Goal: Information Seeking & Learning: Find specific fact

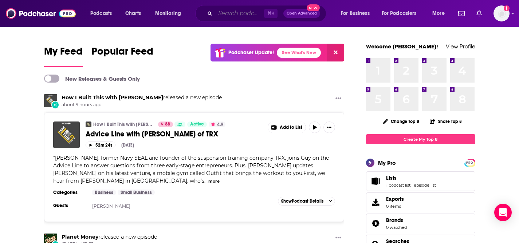
click at [227, 8] on input "Search podcasts, credits, & more..." at bounding box center [239, 14] width 49 height 12
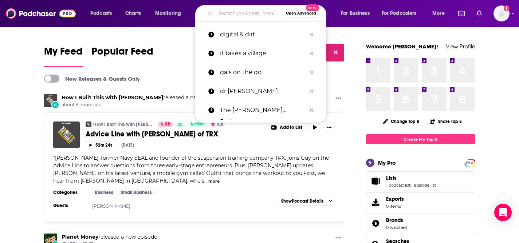
paste input "Insufficiently Uncomfortable"
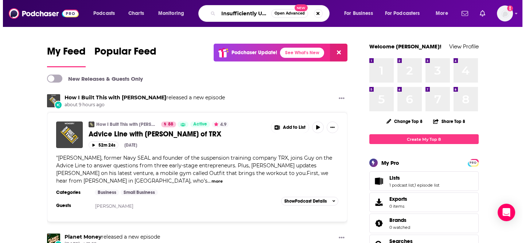
scroll to position [0, 32]
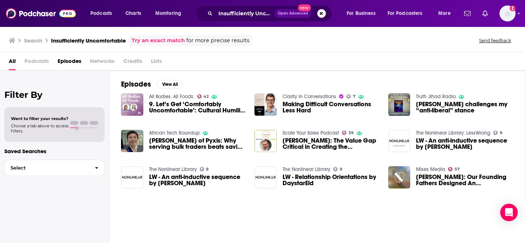
drag, startPoint x: 178, startPoint y: 211, endPoint x: 199, endPoint y: 157, distance: 57.0
click at [178, 211] on div "Episodes View All All Bodies. All Foods. 42 9. Let’s Get ‘Comfortably Uncomfort…" at bounding box center [316, 158] width 415 height 174
click at [256, 11] on input "Insufficiently Uncomfortable" at bounding box center [244, 14] width 59 height 12
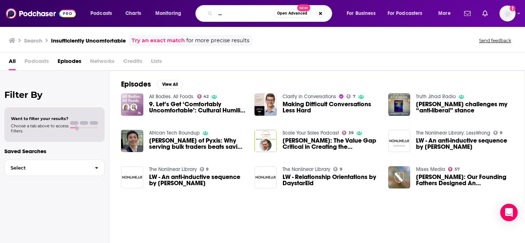
scroll to position [0, 50]
type input "Insufficiently Uncomfortable Podcast"
